Goal: Transaction & Acquisition: Purchase product/service

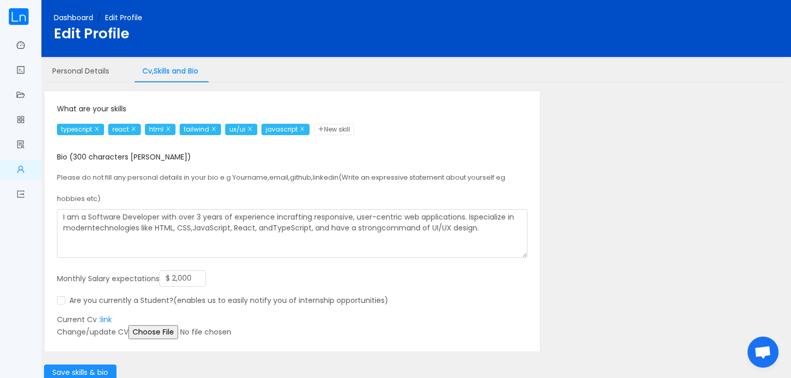
click at [493, 131] on div "typescript react html tailwind ux/ui javascript New skill" at bounding box center [292, 129] width 470 height 21
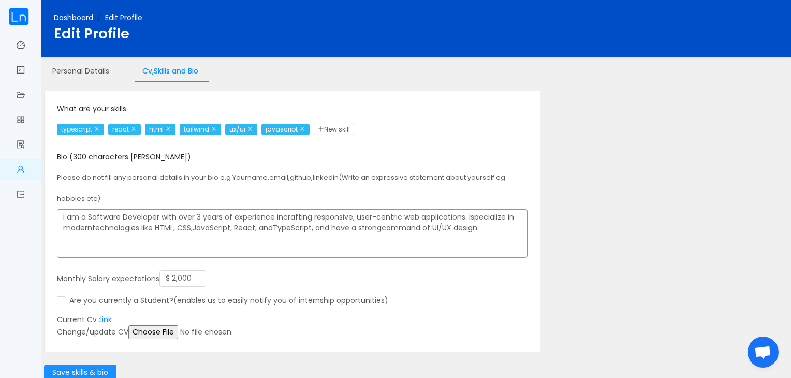
scroll to position [66, 0]
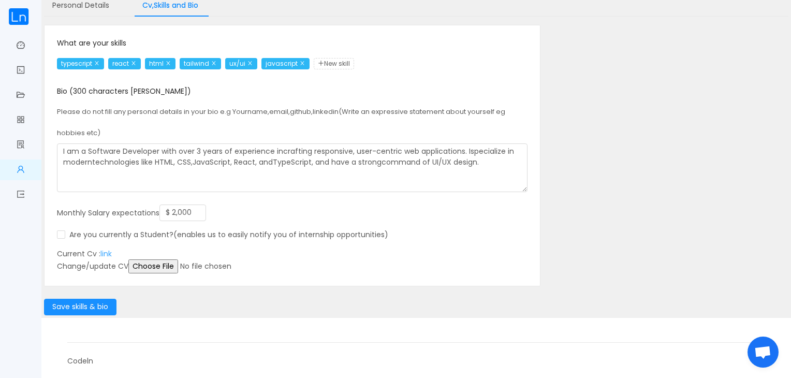
click at [108, 253] on link "link" at bounding box center [105, 253] width 11 height 10
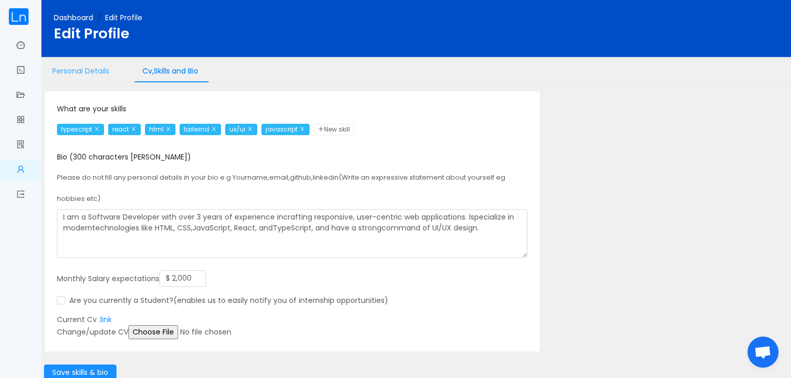
click at [98, 69] on div "Personal Details" at bounding box center [80, 71] width 73 height 23
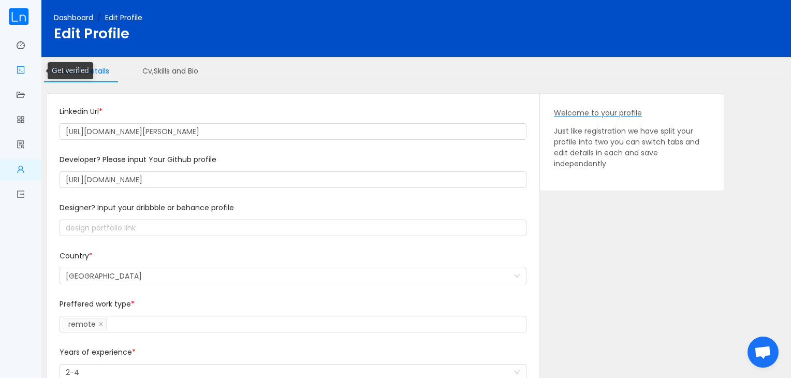
click at [21, 68] on link "Get verified" at bounding box center [21, 71] width 8 height 22
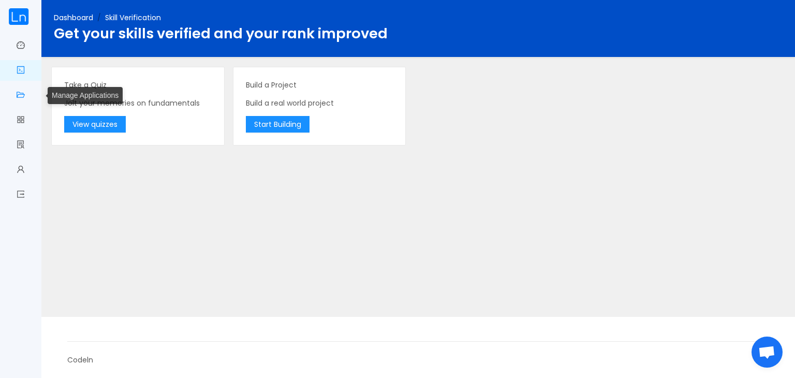
click at [17, 97] on link "Manage Applications" at bounding box center [21, 96] width 8 height 22
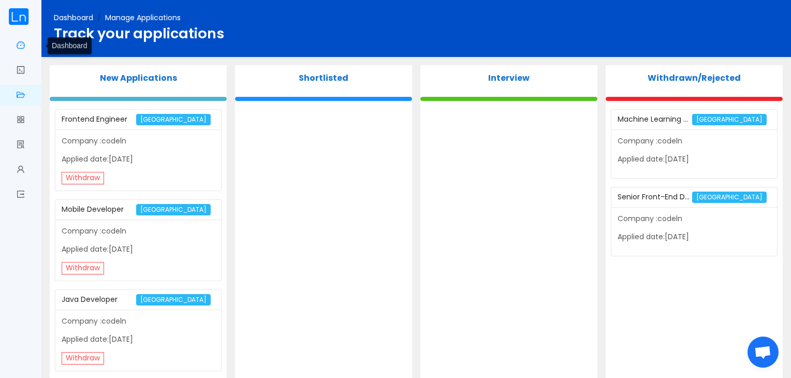
click at [17, 39] on link "Dashboard" at bounding box center [21, 46] width 8 height 22
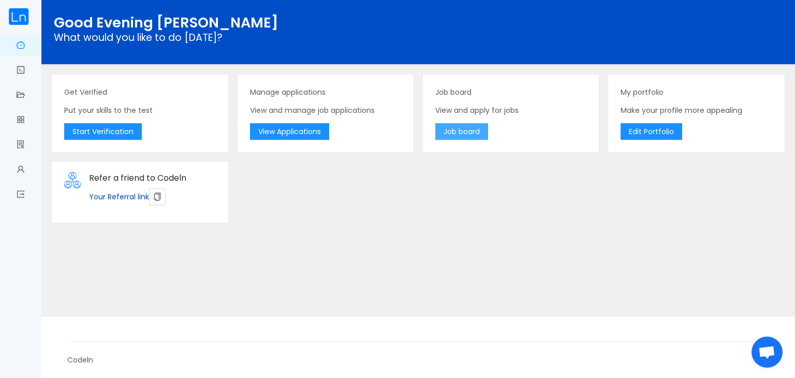
click at [480, 138] on button "Job board" at bounding box center [461, 131] width 53 height 17
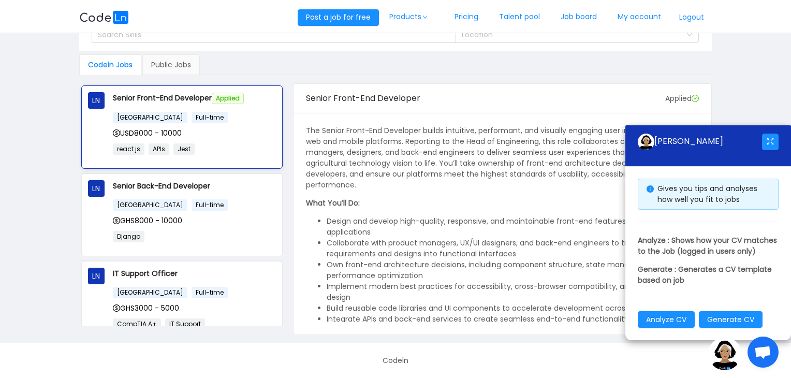
click at [140, 103] on div "Senior Front-End Developer Applied Ghana Full-time USD8000 - 10000 react js API…" at bounding box center [194, 127] width 163 height 70
click at [160, 99] on p "Senior Front-End Developer Applied" at bounding box center [194, 98] width 163 height 12
click at [167, 100] on p "Senior Front-End Developer Applied" at bounding box center [194, 98] width 163 height 12
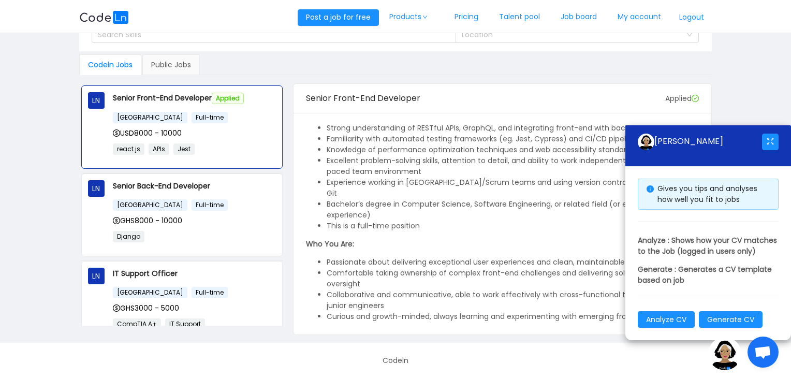
scroll to position [354, 0]
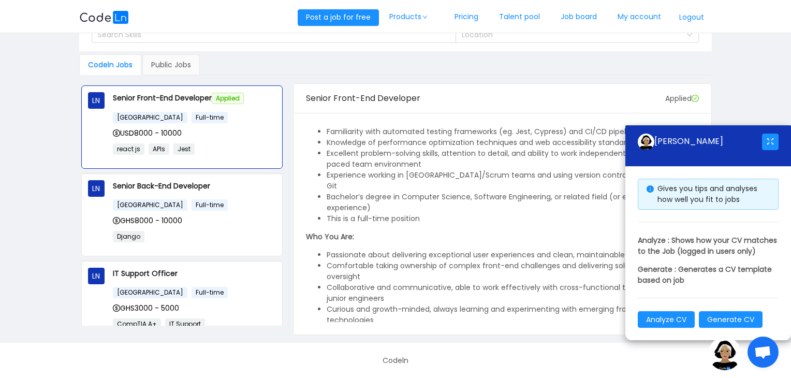
click at [555, 231] on p "Who You Are:" at bounding box center [502, 236] width 393 height 11
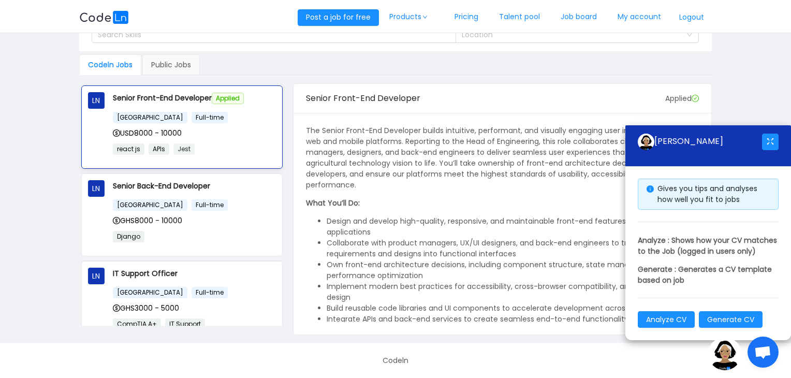
click at [181, 143] on span "Jest" at bounding box center [183, 148] width 21 height 11
click at [143, 96] on p "Senior Front-End Developer Applied" at bounding box center [194, 98] width 163 height 12
